Goal: Transaction & Acquisition: Download file/media

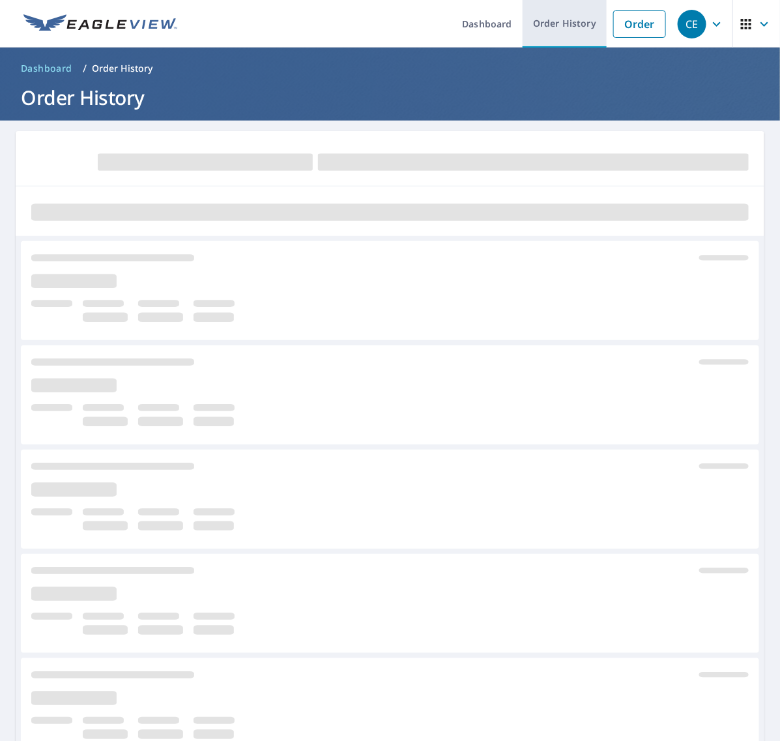
click at [546, 29] on link "Order History" at bounding box center [565, 24] width 84 height 48
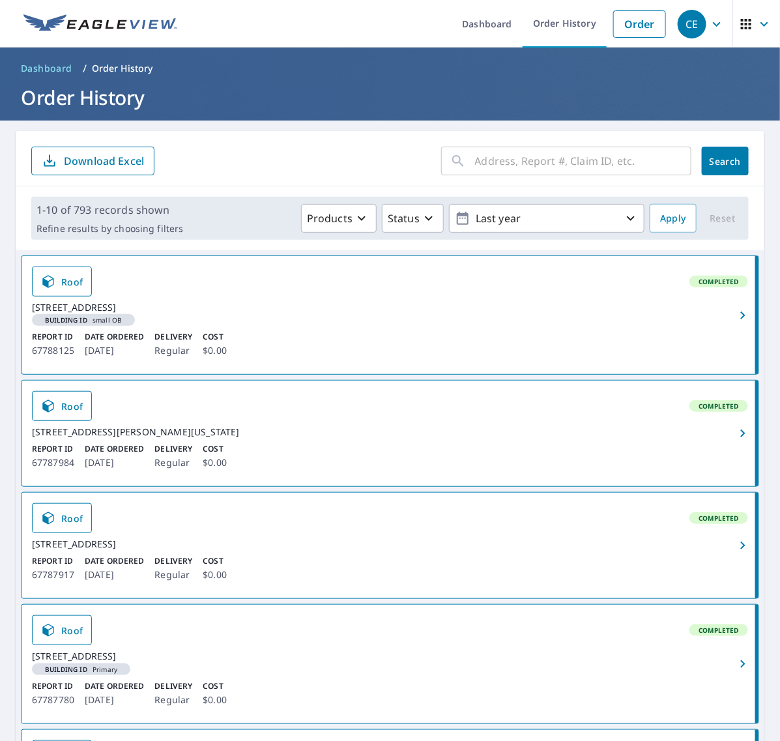
click at [494, 155] on input "text" at bounding box center [583, 161] width 216 height 37
paste input "79 [PERSON_NAME]"
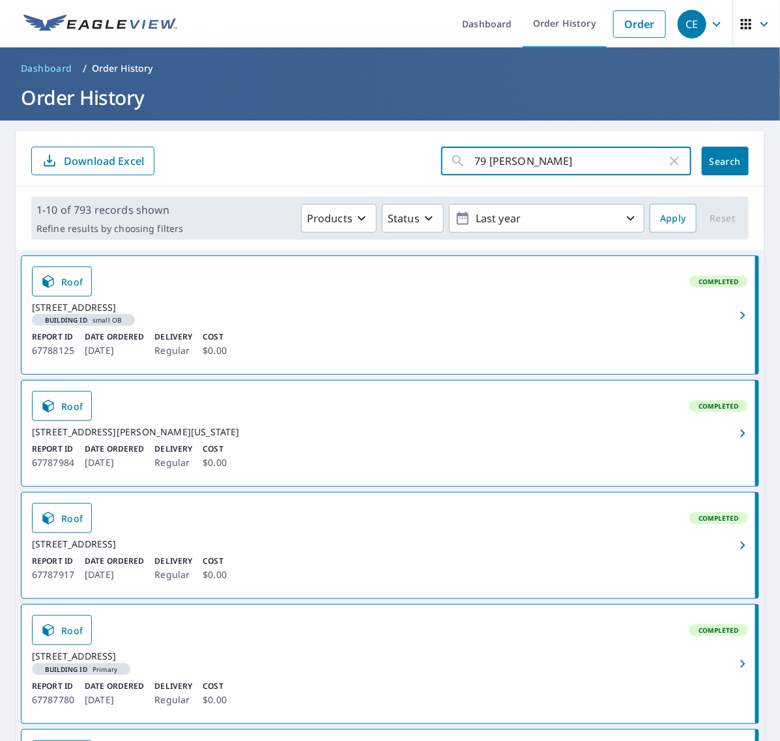
type input "79 [PERSON_NAME]"
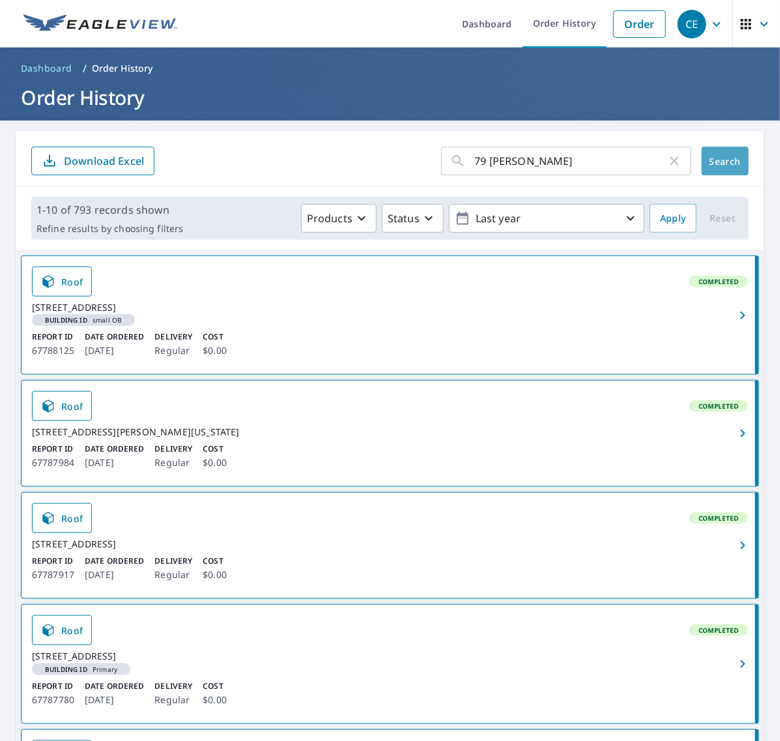
click at [713, 165] on span "Search" at bounding box center [726, 161] width 26 height 12
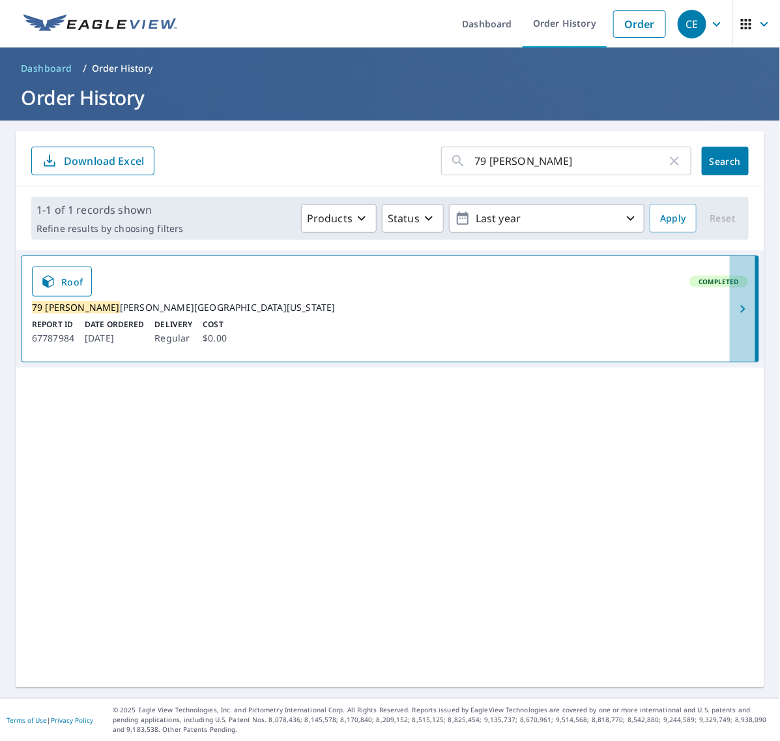
click at [735, 317] on icon "button" at bounding box center [743, 309] width 16 height 16
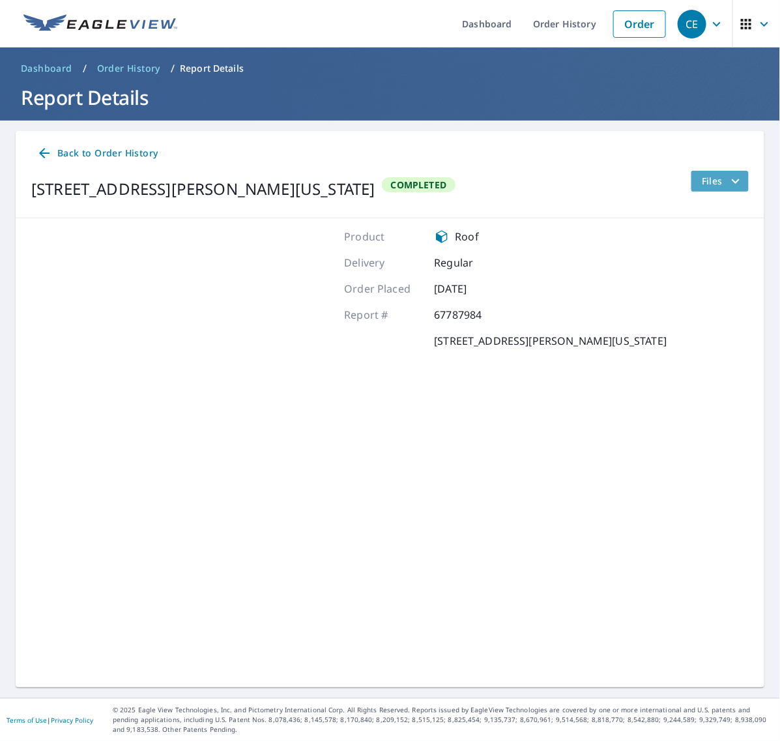
click at [707, 181] on span "Files" at bounding box center [723, 181] width 42 height 16
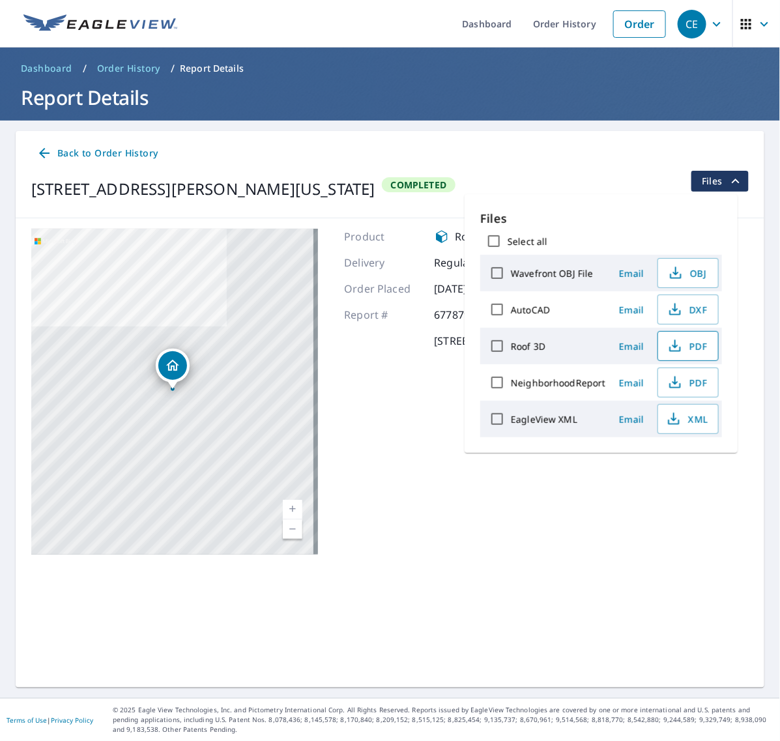
click at [680, 343] on icon "button" at bounding box center [676, 346] width 16 height 16
click at [675, 421] on icon "button" at bounding box center [674, 419] width 16 height 16
click at [529, 11] on link "Order History" at bounding box center [565, 24] width 84 height 48
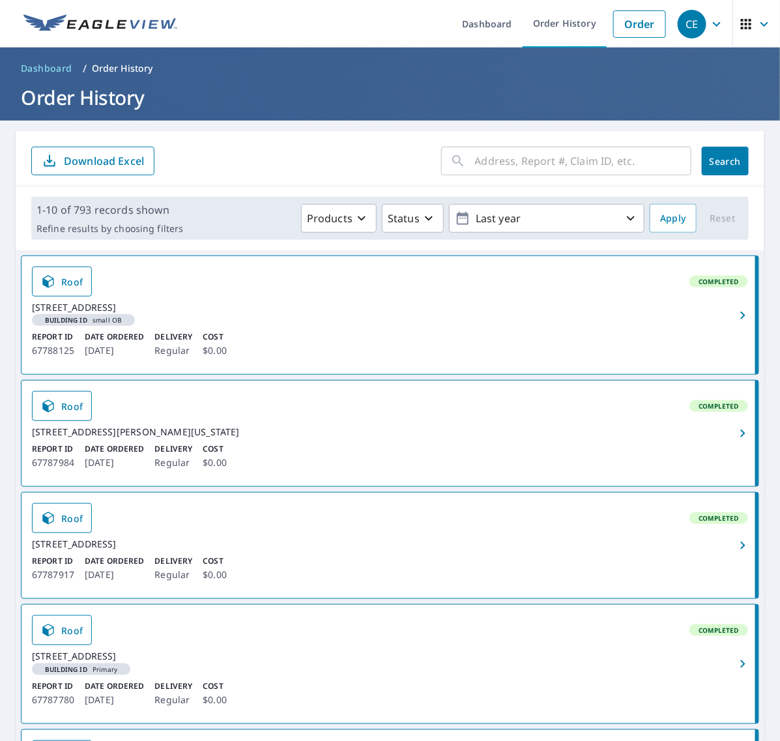
click at [574, 166] on input "text" at bounding box center [583, 161] width 216 height 37
paste input "1083 Laure"
type input "1083 Laure"
click at [713, 160] on span "Search" at bounding box center [726, 161] width 26 height 12
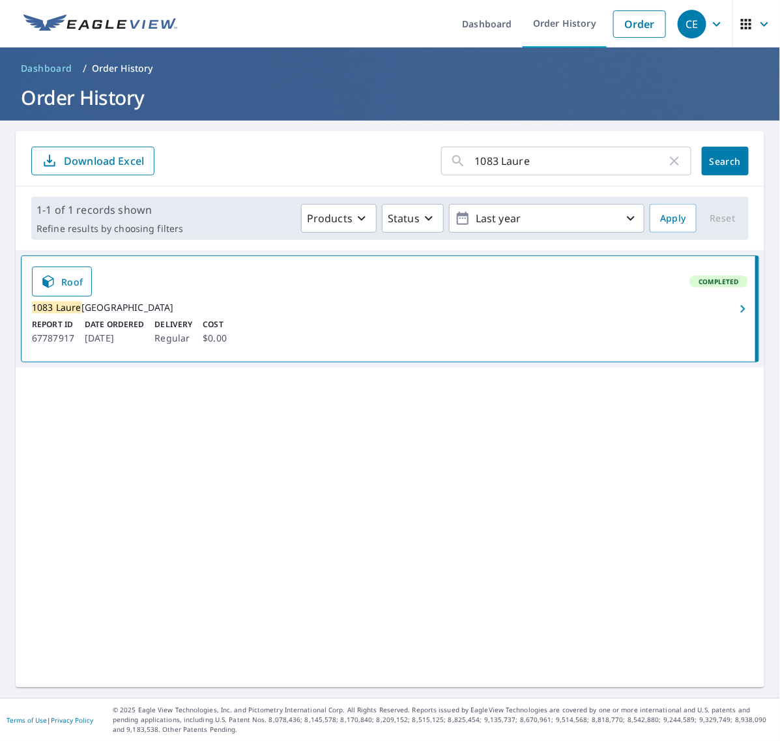
click at [735, 307] on icon "button" at bounding box center [743, 309] width 16 height 16
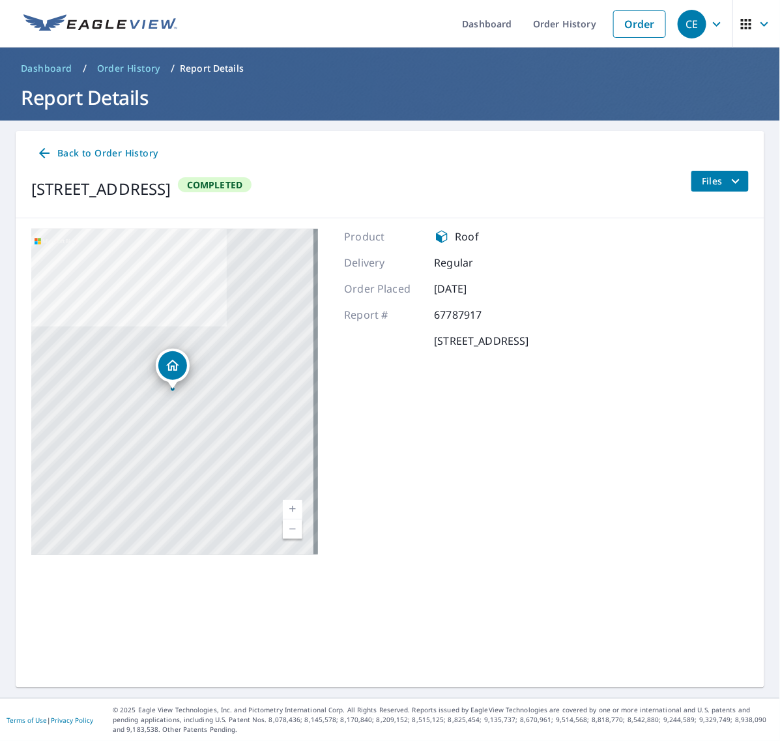
click at [729, 184] on icon "filesDropdownBtn-67787917" at bounding box center [736, 181] width 16 height 16
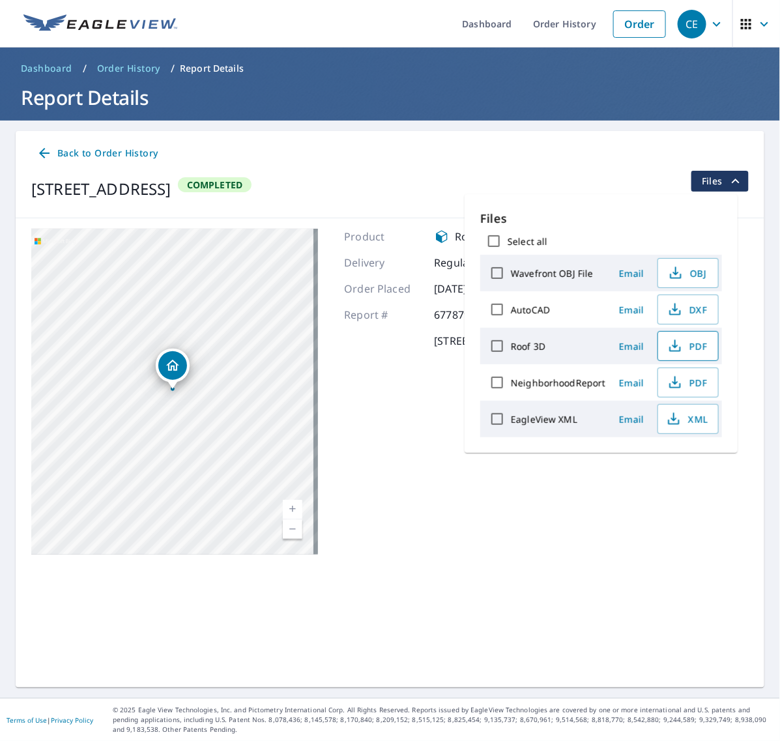
click at [674, 340] on icon "button" at bounding box center [676, 346] width 16 height 16
click at [674, 413] on icon "button" at bounding box center [674, 419] width 16 height 16
